Goal: Find contact information: Find contact information

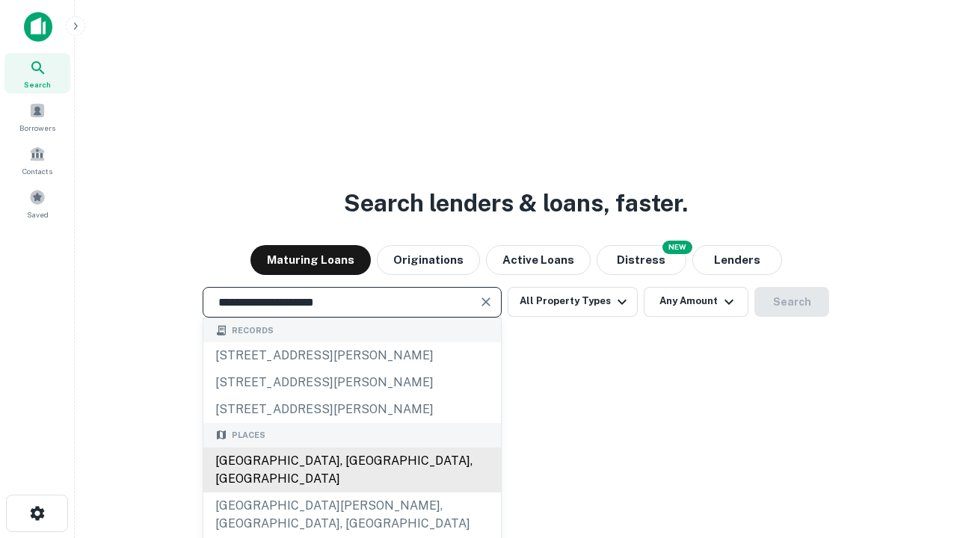
click at [351, 493] on div "[GEOGRAPHIC_DATA], [GEOGRAPHIC_DATA], [GEOGRAPHIC_DATA]" at bounding box center [352, 470] width 298 height 45
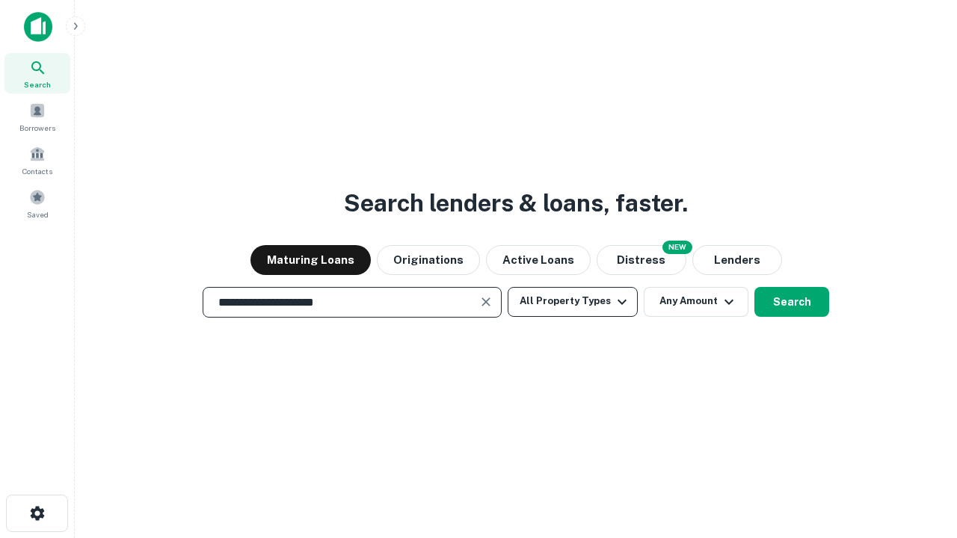
type input "**********"
click at [573, 301] on button "All Property Types" at bounding box center [573, 302] width 130 height 30
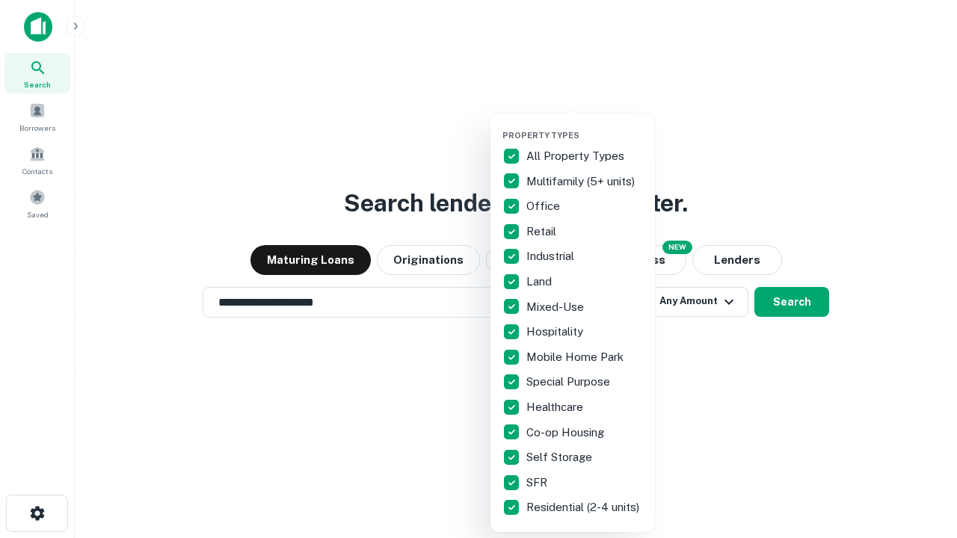
click at [585, 126] on button "button" at bounding box center [584, 126] width 164 height 1
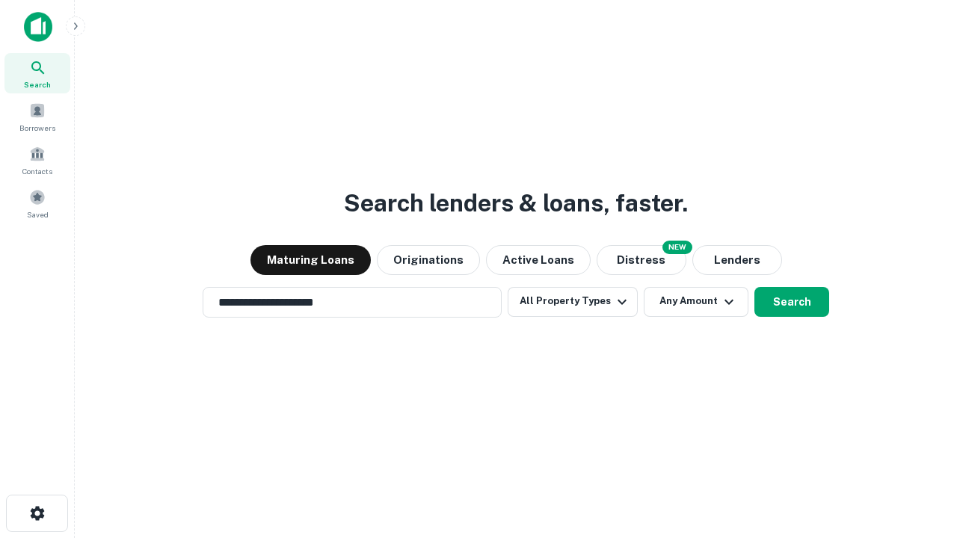
scroll to position [23, 0]
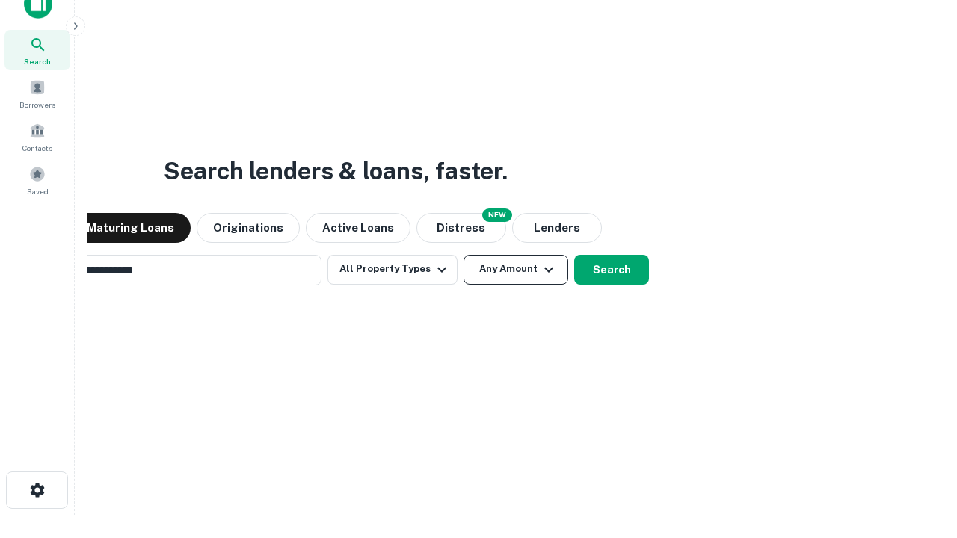
click at [463, 255] on button "Any Amount" at bounding box center [515, 270] width 105 height 30
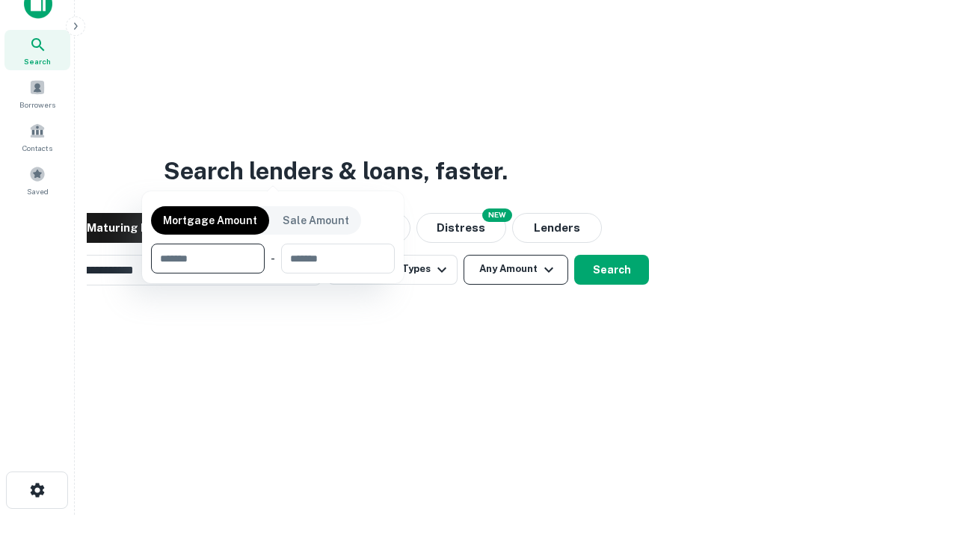
scroll to position [24, 0]
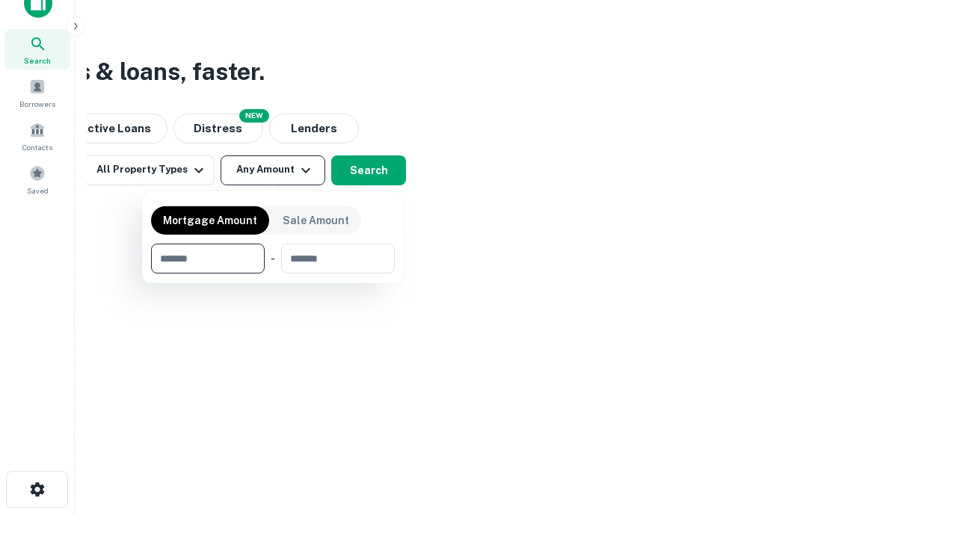
type input "*******"
click at [273, 274] on button "button" at bounding box center [273, 274] width 244 height 1
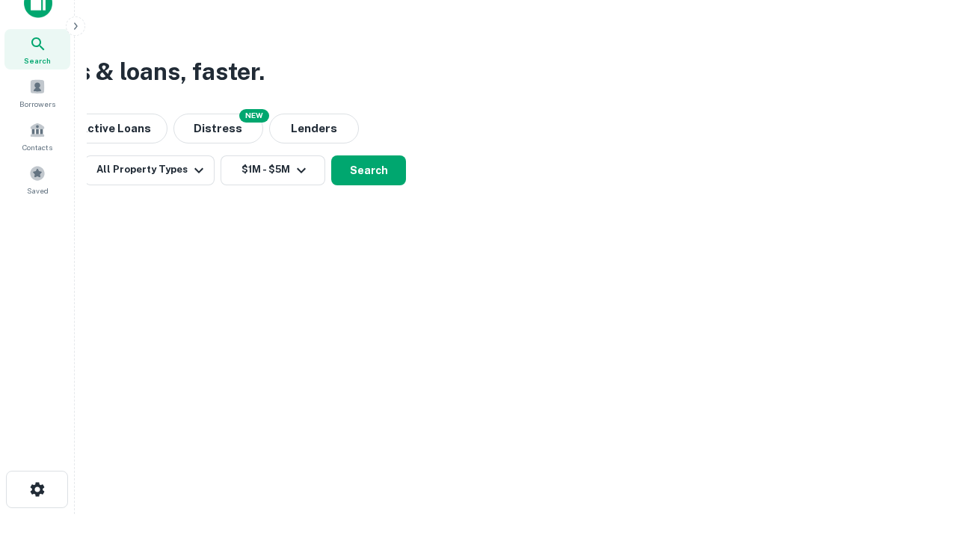
scroll to position [9, 276]
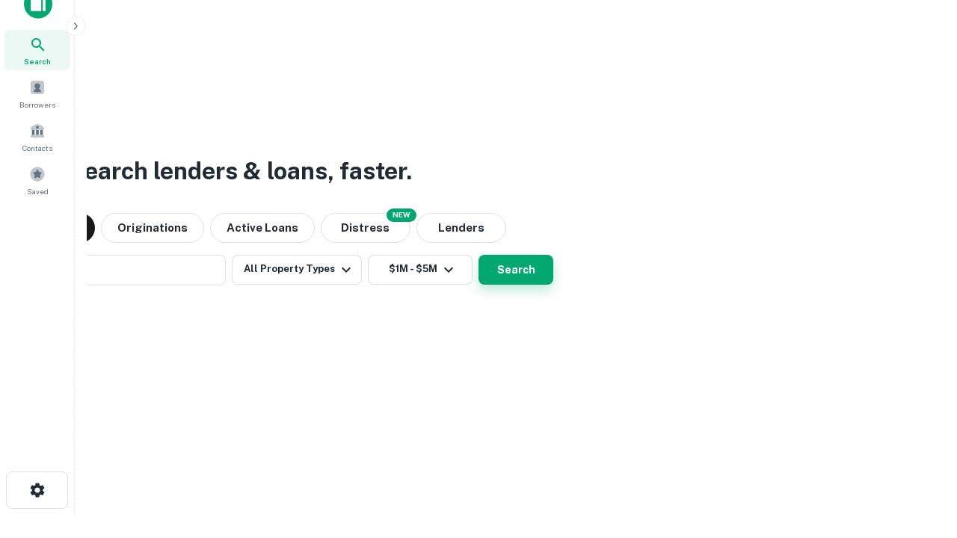
click at [478, 255] on button "Search" at bounding box center [515, 270] width 75 height 30
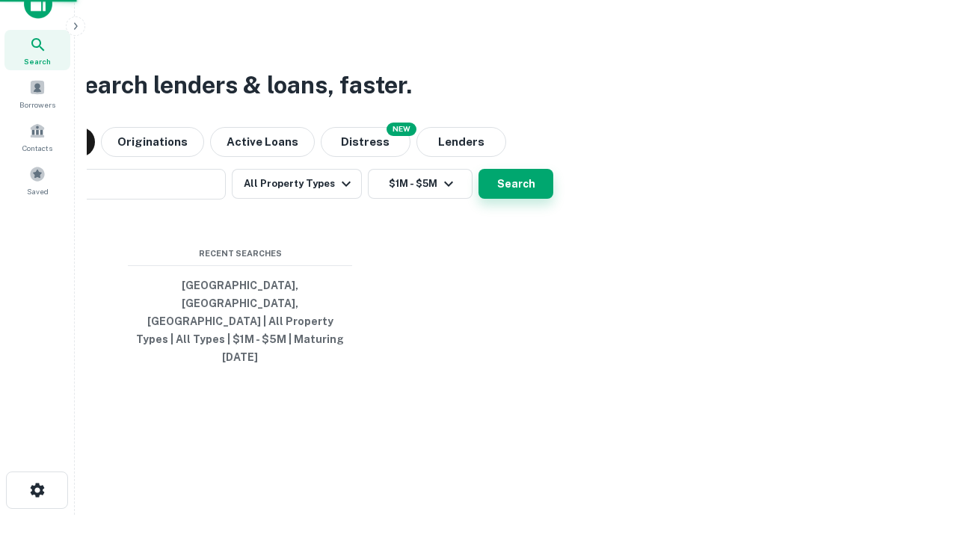
scroll to position [40, 423]
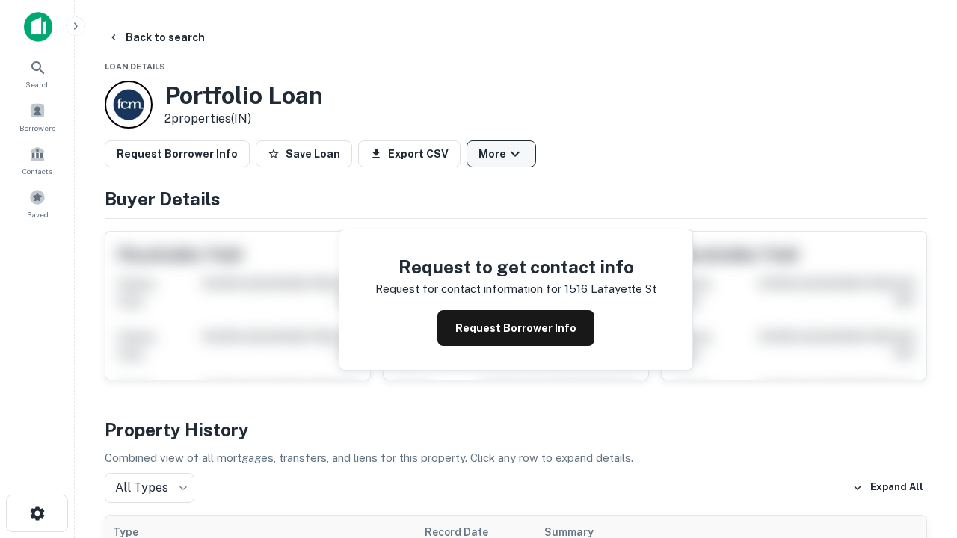
click at [501, 154] on button "More" at bounding box center [501, 154] width 70 height 27
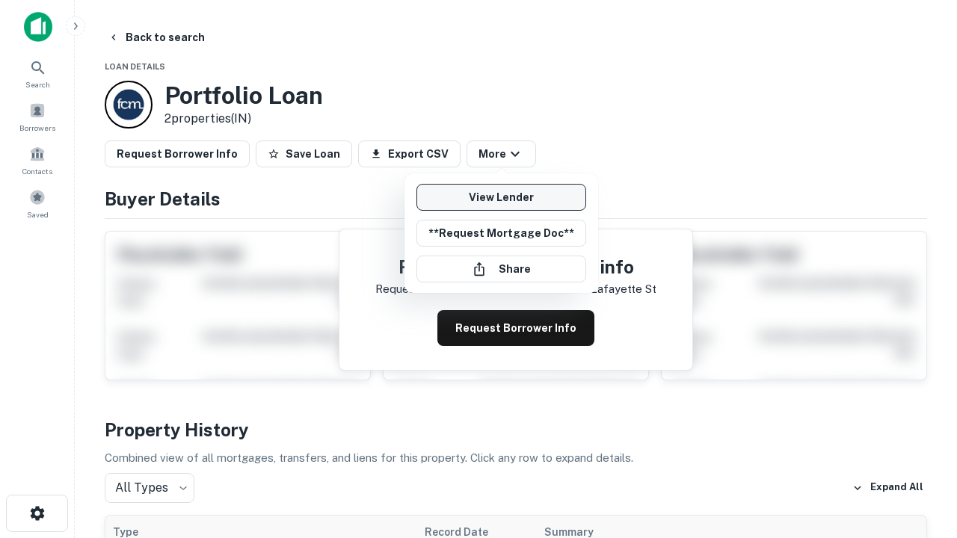
click at [501, 197] on link "View Lender" at bounding box center [501, 197] width 170 height 27
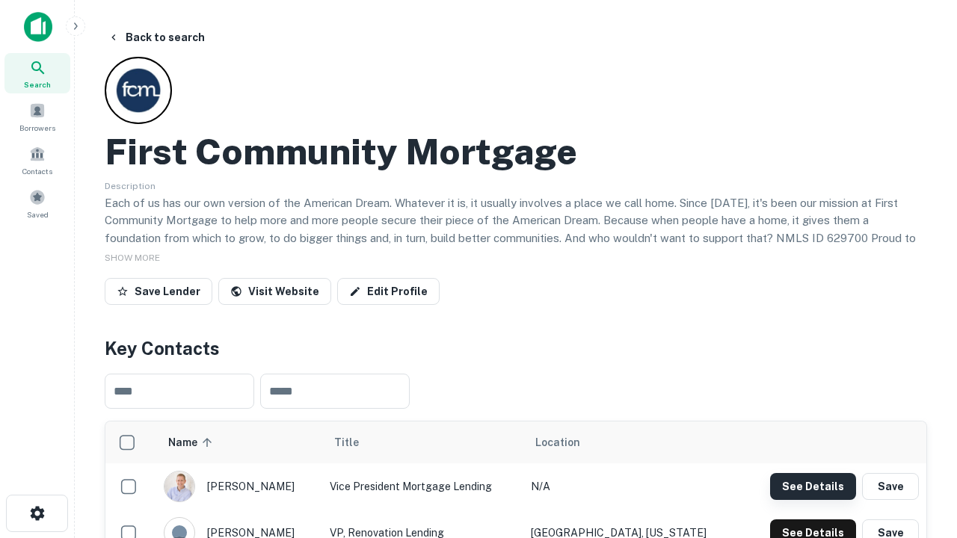
click at [813, 486] on button "See Details" at bounding box center [813, 486] width 86 height 27
click at [37, 514] on icon "button" at bounding box center [37, 514] width 18 height 18
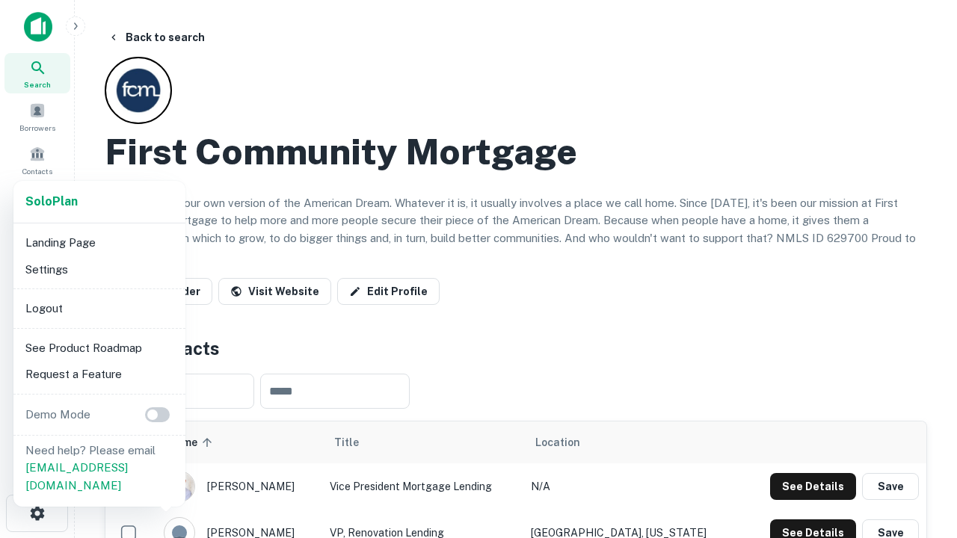
click at [99, 308] on li "Logout" at bounding box center [99, 308] width 160 height 27
